Goal: Obtain resource: Download file/media

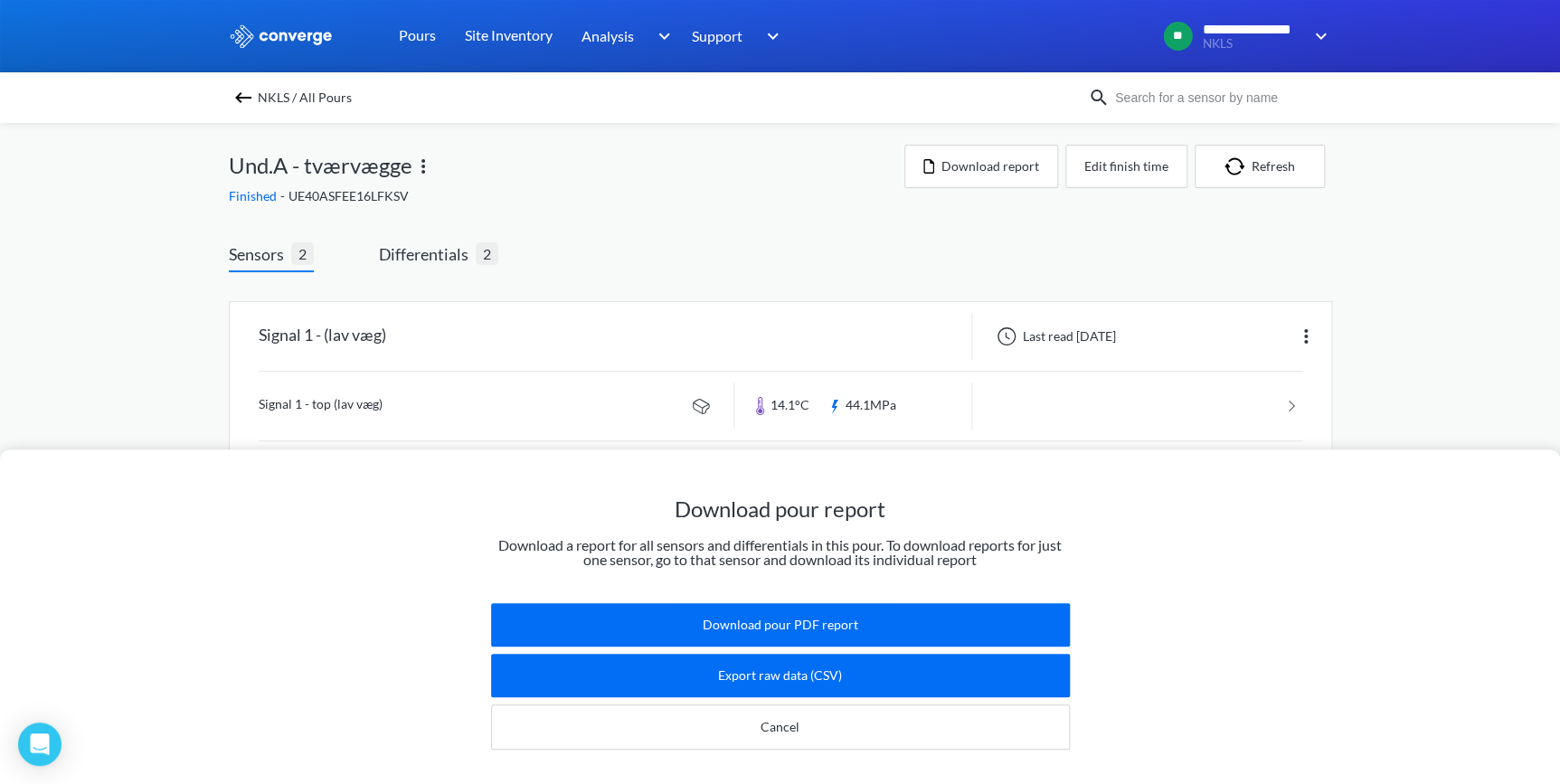
click at [607, 204] on div "Download pour report Download a report for all sensors and differentials in thi…" at bounding box center [780, 392] width 1560 height 784
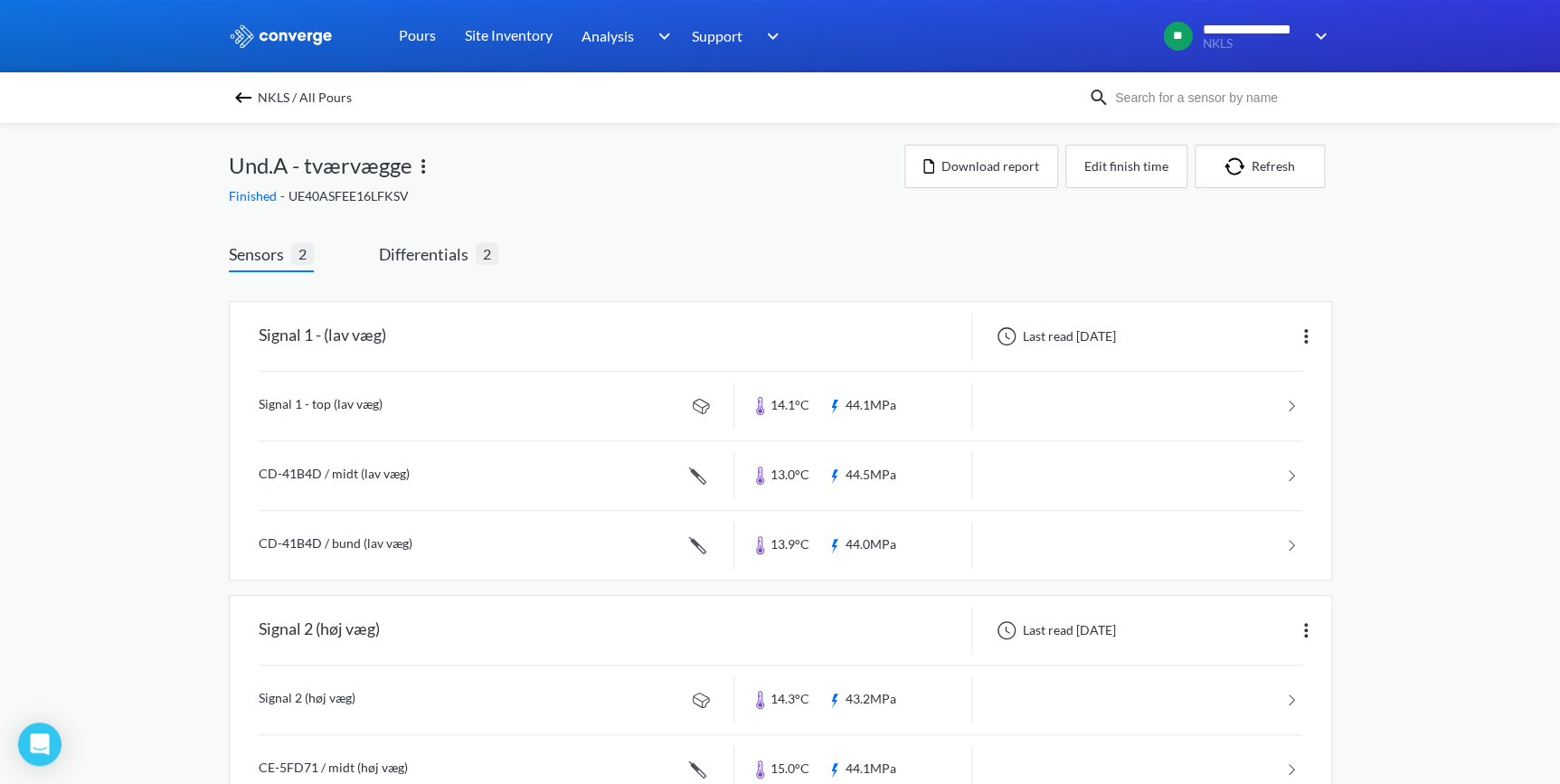
click at [281, 96] on span "NKLS / All Pours" at bounding box center [305, 98] width 94 height 25
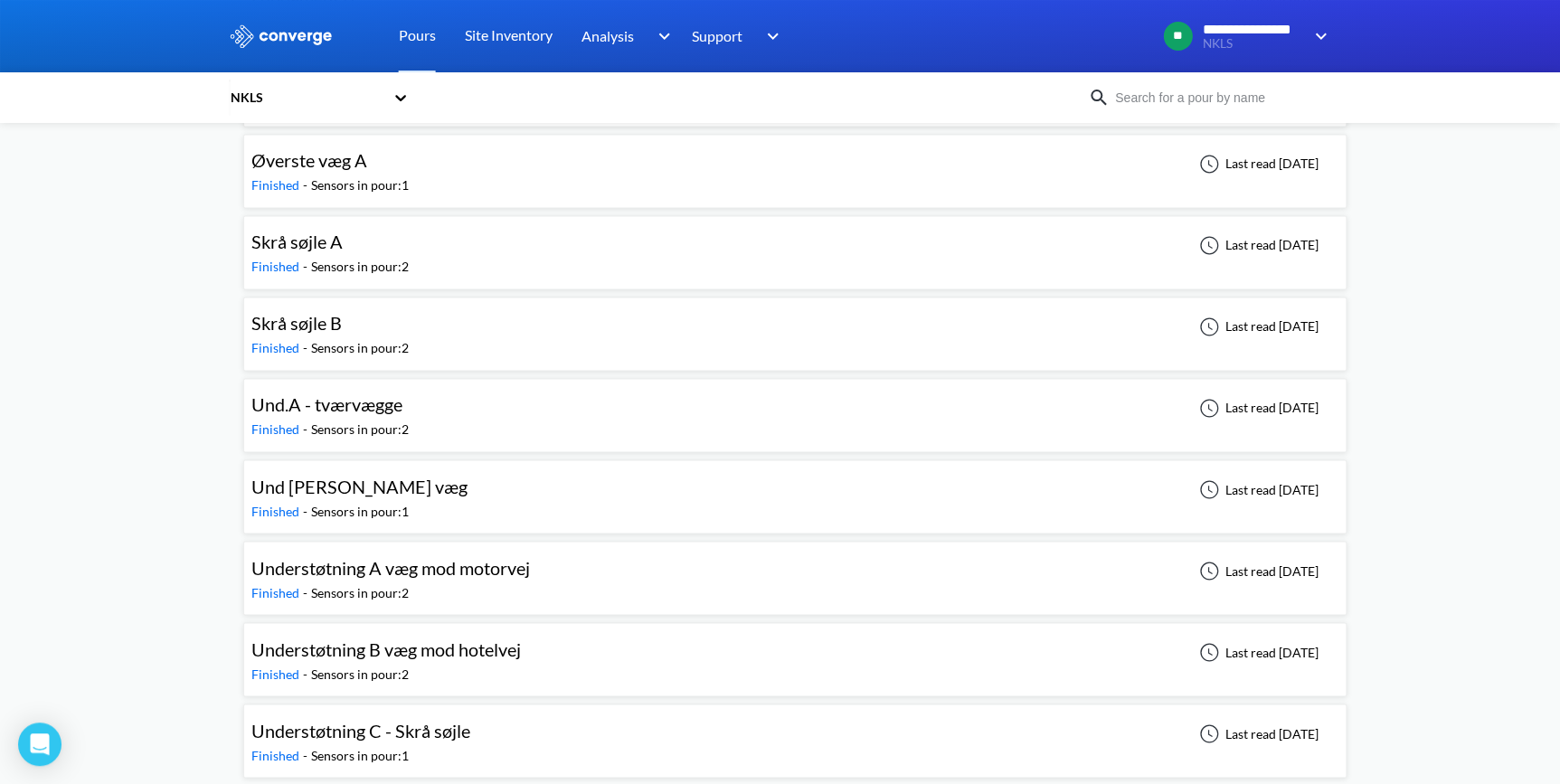
scroll to position [1230, 0]
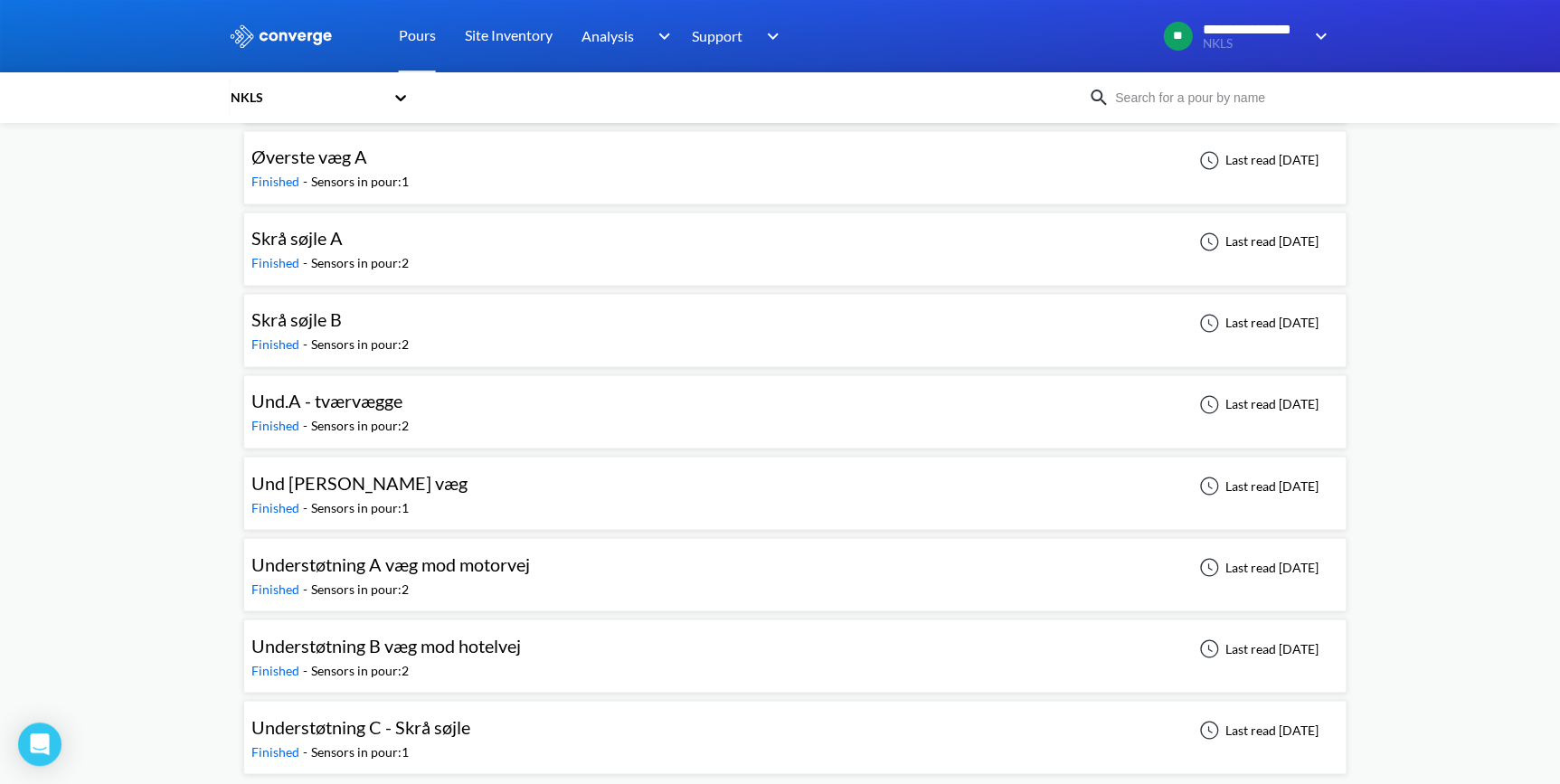
click at [343, 488] on span "Und [PERSON_NAME] væg" at bounding box center [359, 482] width 216 height 22
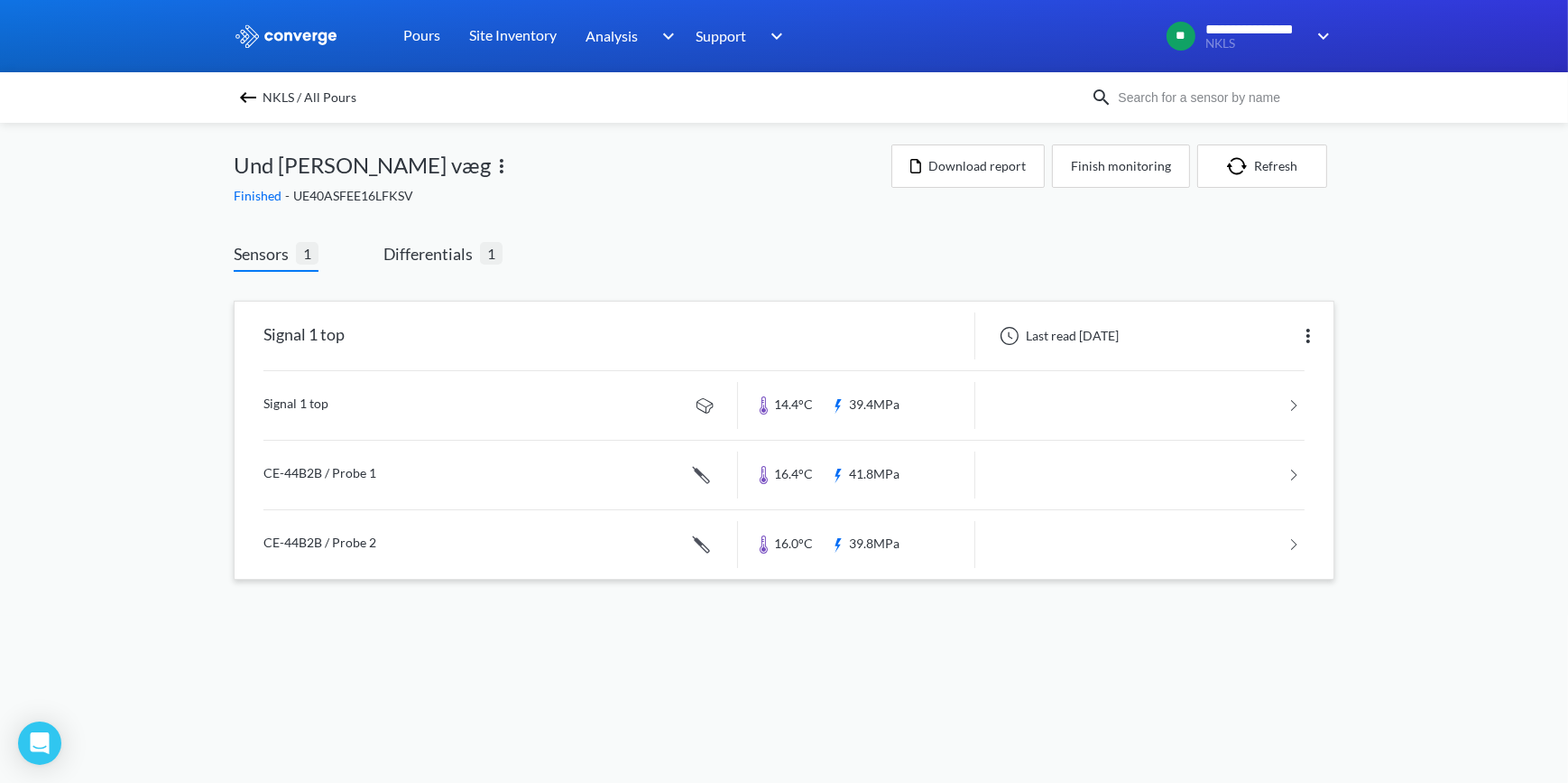
click at [316, 404] on link at bounding box center [784, 405] width 1041 height 68
